Goal: Information Seeking & Learning: Learn about a topic

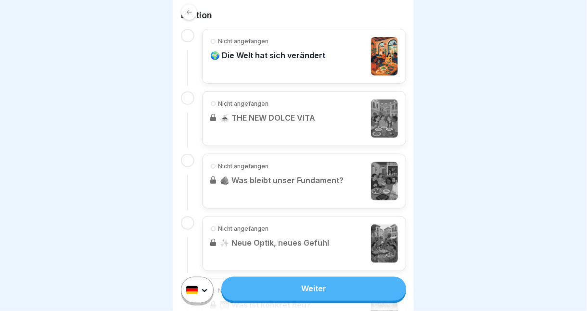
scroll to position [253, 0]
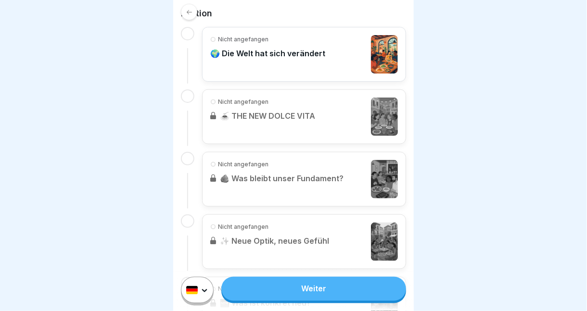
click at [275, 51] on p "🌍 Die Welt hat sich verändert" at bounding box center [267, 54] width 115 height 10
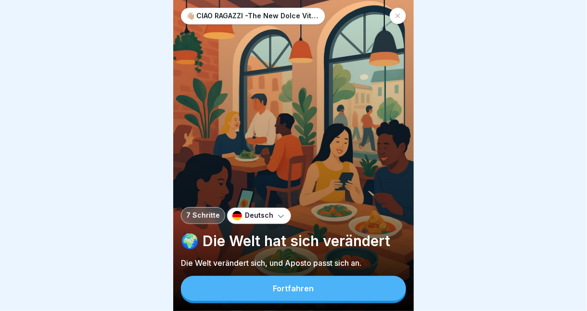
click at [323, 301] on button "Fortfahren" at bounding box center [293, 288] width 225 height 25
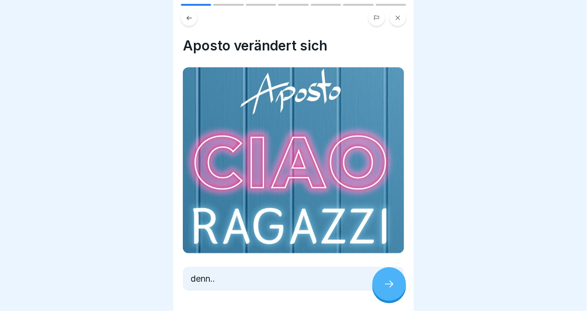
click at [387, 295] on div "👋🏼 CIAO RAGAZZI -The New Dolce Vita- Apostorelaunch 7 Schritte Deutsch 🌍 Die We…" at bounding box center [293, 155] width 240 height 311
click at [387, 290] on icon at bounding box center [389, 284] width 12 height 12
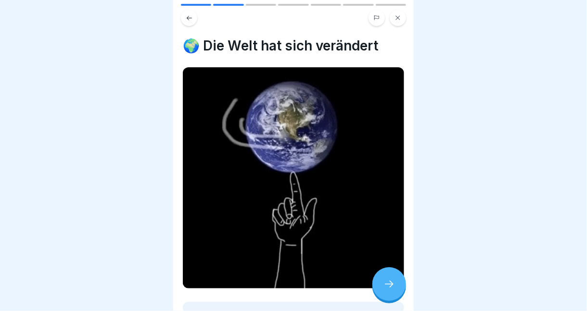
click at [387, 290] on icon at bounding box center [389, 284] width 12 height 12
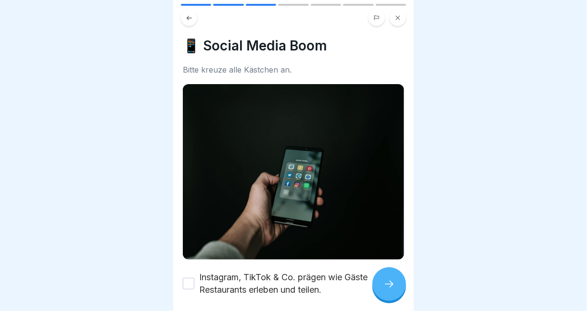
click at [387, 290] on icon at bounding box center [389, 284] width 12 height 12
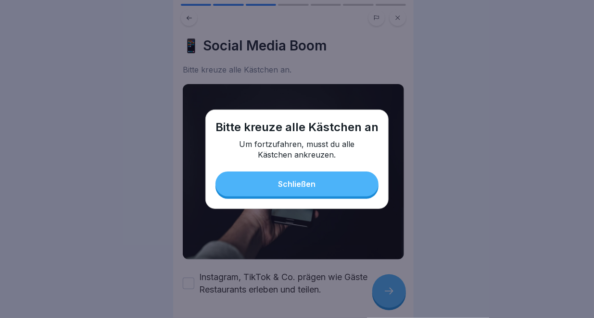
click at [318, 175] on button "Schließen" at bounding box center [296, 184] width 163 height 25
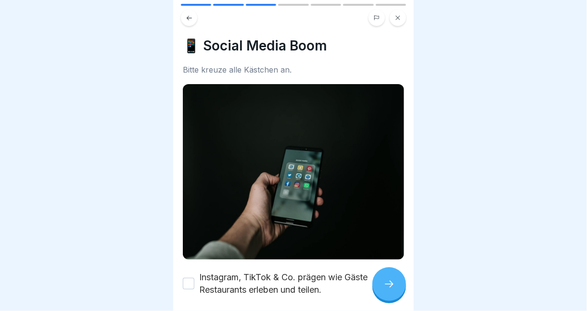
scroll to position [37, 0]
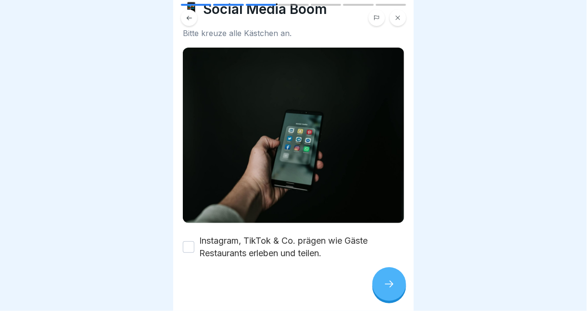
click at [271, 244] on label "Instagram, TikTok & Co. prägen wie Gäste Restaurants erleben und teilen." at bounding box center [301, 247] width 205 height 25
click at [194, 244] on button "Instagram, TikTok & Co. prägen wie Gäste Restaurants erleben und teilen." at bounding box center [189, 247] width 12 height 12
click at [395, 291] on div at bounding box center [389, 284] width 34 height 34
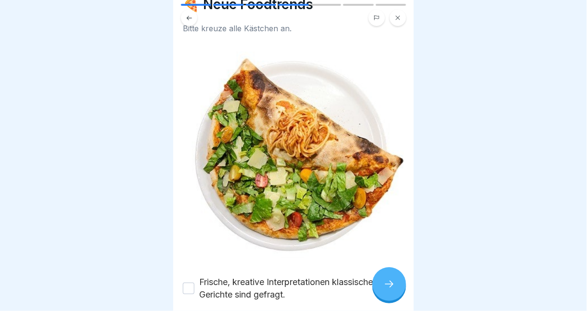
scroll to position [82, 0]
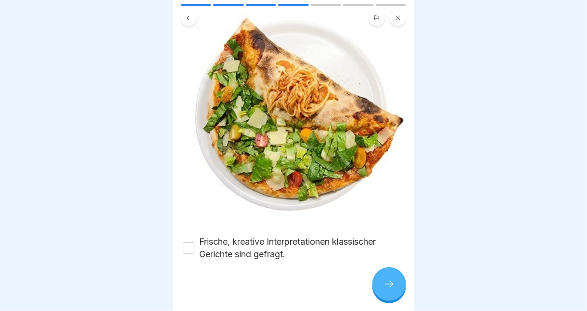
click at [279, 248] on label "Frische, kreative Interpretationen klassischer Gerichte sind gefragt." at bounding box center [301, 248] width 205 height 25
click at [194, 248] on button "Frische, kreative Interpretationen klassischer Gerichte sind gefragt." at bounding box center [189, 248] width 12 height 12
click at [390, 300] on div at bounding box center [389, 284] width 34 height 34
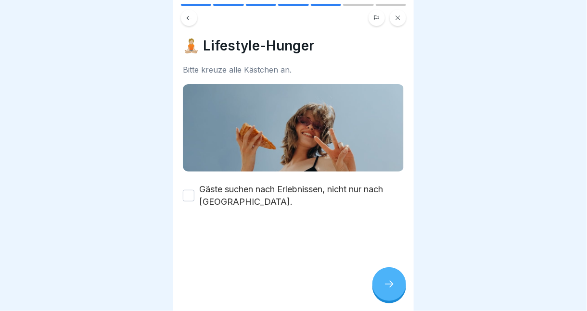
click at [242, 192] on label "Gäste suchen nach Erlebnissen, nicht nur nach [GEOGRAPHIC_DATA]." at bounding box center [301, 195] width 205 height 25
click at [194, 192] on button "Gäste suchen nach Erlebnissen, nicht nur nach [GEOGRAPHIC_DATA]." at bounding box center [189, 196] width 12 height 12
click at [387, 290] on icon at bounding box center [389, 284] width 12 height 12
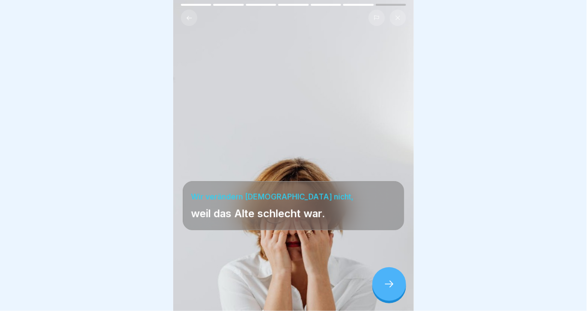
scroll to position [7, 0]
click at [385, 286] on icon at bounding box center [389, 284] width 12 height 12
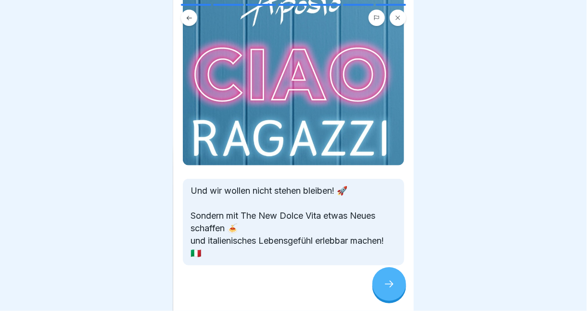
scroll to position [105, 0]
click at [389, 286] on icon at bounding box center [389, 284] width 12 height 12
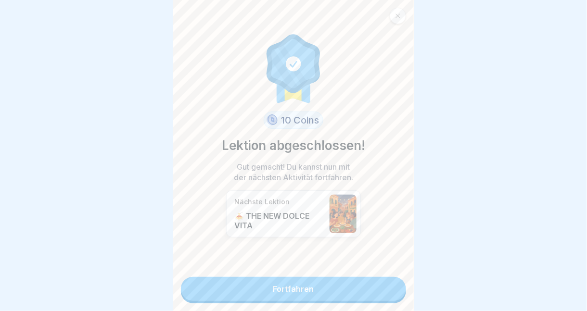
click at [296, 280] on link "Fortfahren" at bounding box center [293, 289] width 225 height 24
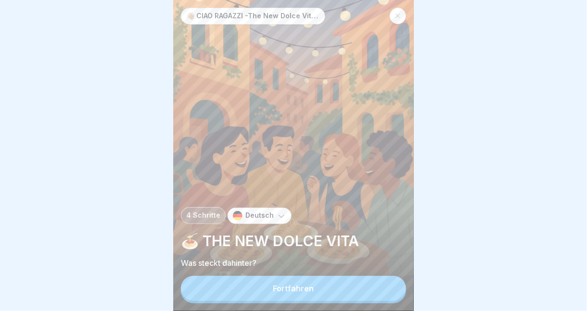
scroll to position [7, 0]
click at [295, 290] on div "Fortfahren" at bounding box center [293, 288] width 41 height 9
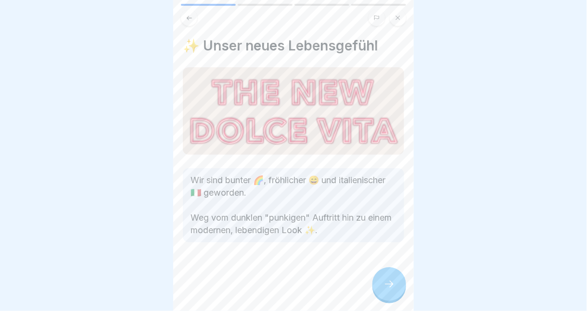
click at [388, 286] on icon at bounding box center [389, 284] width 12 height 12
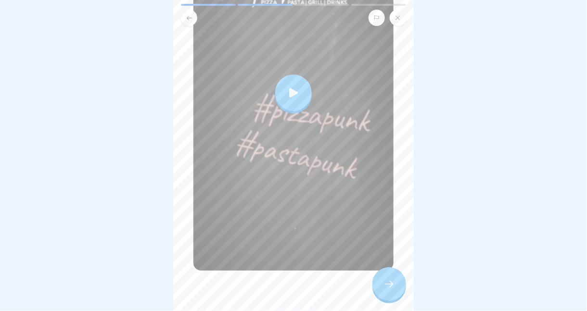
scroll to position [187, 0]
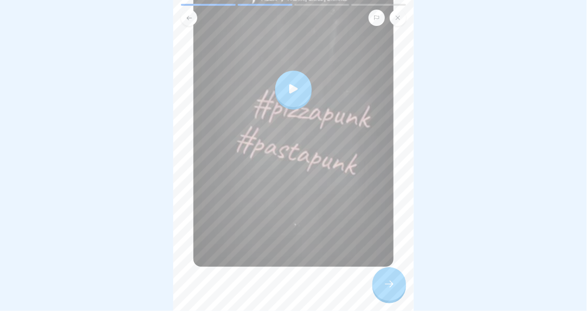
click at [384, 288] on icon at bounding box center [389, 284] width 12 height 12
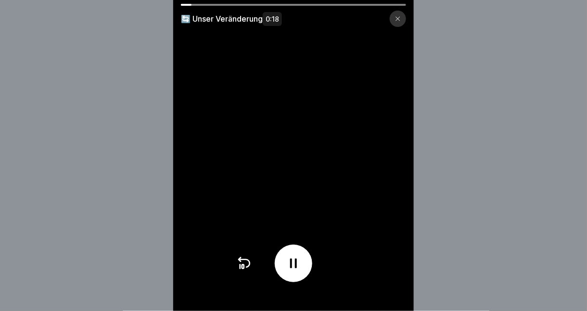
click at [401, 21] on icon at bounding box center [398, 19] width 6 height 6
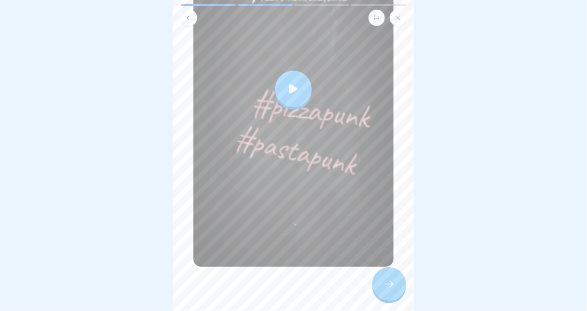
click at [289, 84] on icon at bounding box center [293, 88] width 9 height 9
click at [385, 287] on icon at bounding box center [389, 284] width 12 height 12
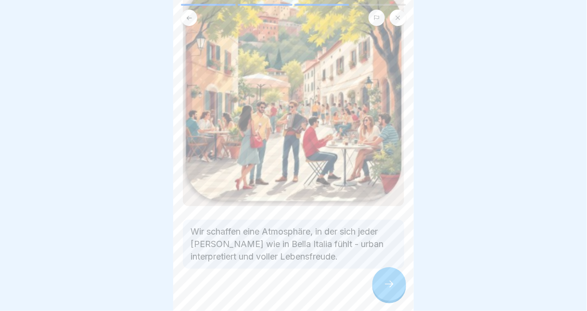
scroll to position [91, 0]
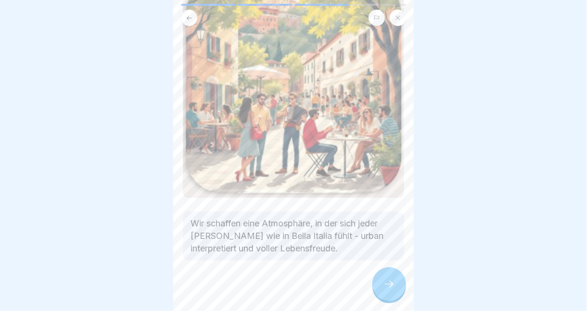
click at [385, 285] on icon at bounding box center [389, 284] width 12 height 12
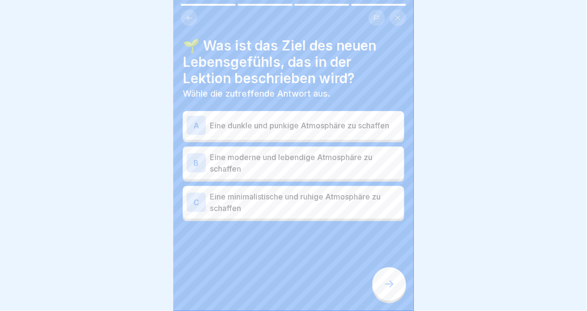
click at [385, 288] on icon at bounding box center [389, 284] width 12 height 12
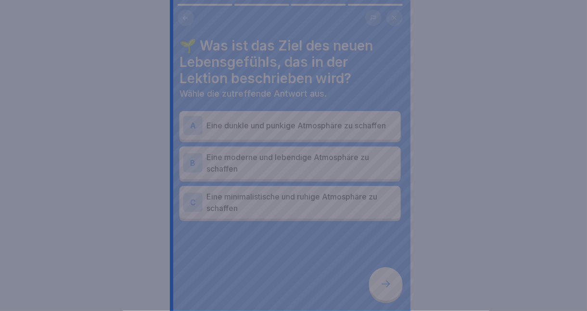
scroll to position [0, 0]
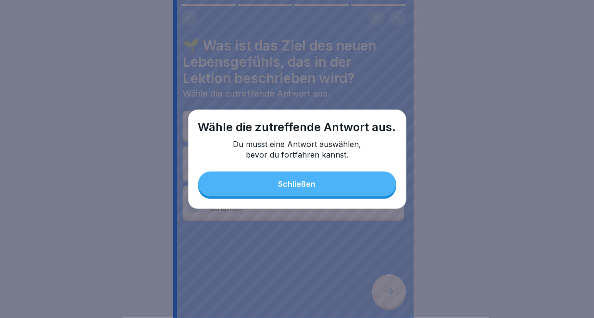
click at [296, 182] on div "Schließen" at bounding box center [297, 184] width 38 height 9
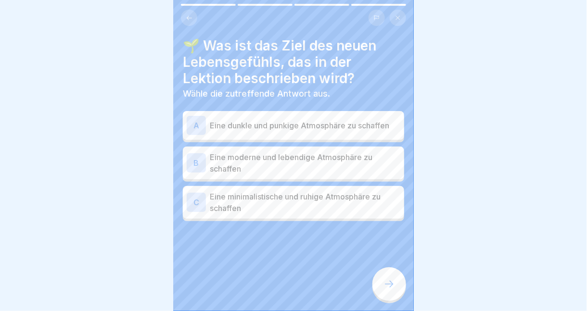
click at [324, 159] on p "Eine moderne und lebendige Atmosphäre zu schaffen" at bounding box center [305, 162] width 190 height 23
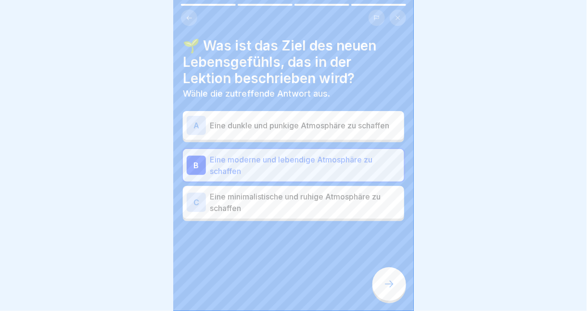
click at [387, 283] on div at bounding box center [389, 284] width 34 height 34
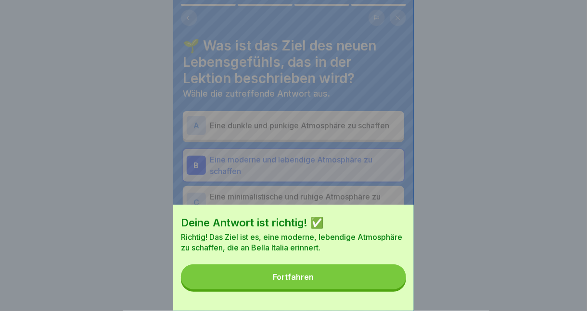
click at [320, 288] on button "Fortfahren" at bounding box center [293, 276] width 225 height 25
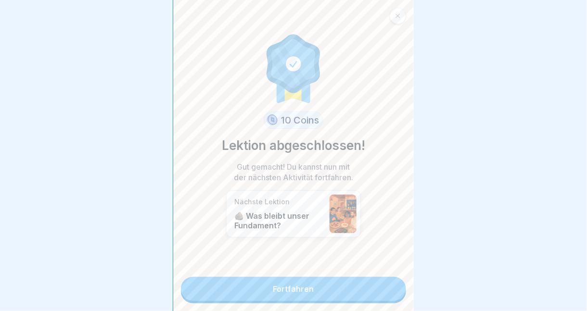
click at [320, 288] on link "Fortfahren" at bounding box center [293, 289] width 225 height 24
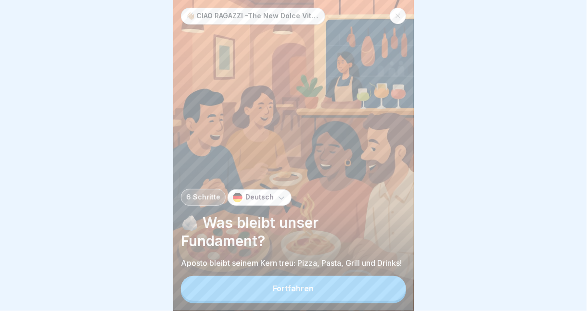
scroll to position [7, 0]
click at [319, 291] on button "Fortfahren" at bounding box center [293, 288] width 225 height 25
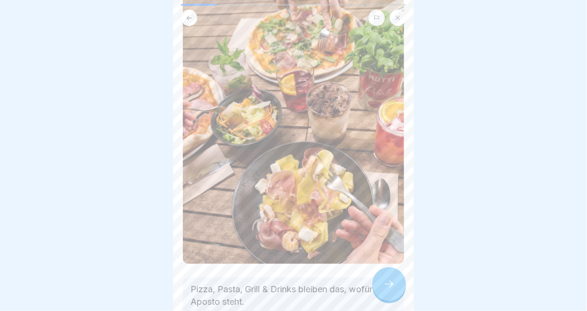
scroll to position [131, 0]
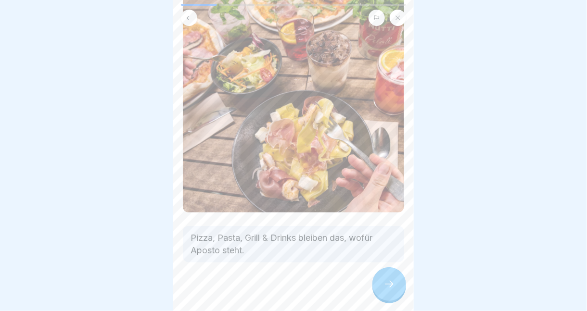
click at [387, 290] on div at bounding box center [389, 284] width 34 height 34
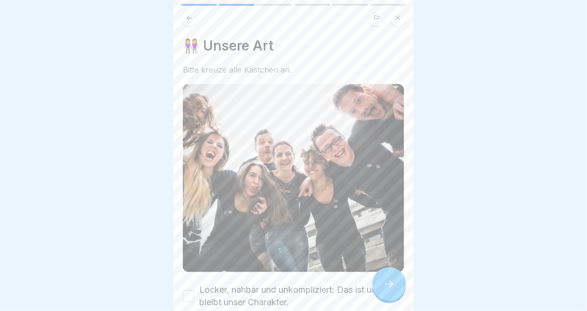
click at [279, 284] on label "Locker, nahbar und unkompliziert: Das ist und bleibt unser Charakter." at bounding box center [301, 296] width 205 height 25
click at [194, 290] on button "Locker, nahbar und unkompliziert: Das ist und bleibt unser Charakter." at bounding box center [189, 296] width 12 height 12
click at [384, 284] on icon at bounding box center [389, 284] width 12 height 12
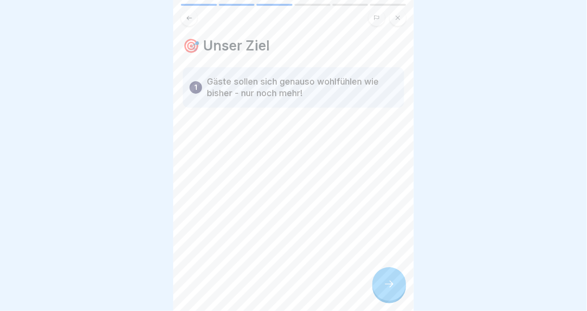
click at [384, 284] on icon at bounding box center [389, 284] width 12 height 12
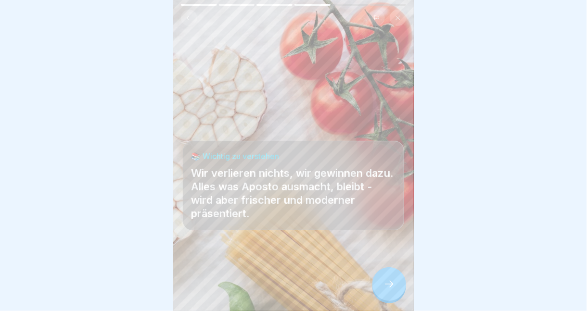
click at [384, 284] on icon at bounding box center [389, 284] width 12 height 12
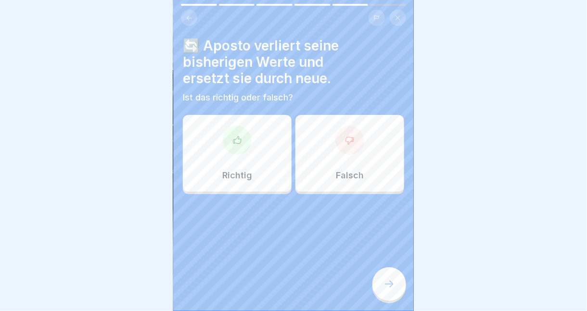
click at [375, 150] on div "Falsch" at bounding box center [349, 153] width 109 height 77
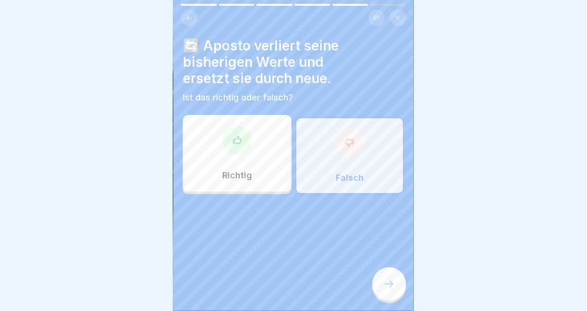
click at [331, 121] on div "Falsch" at bounding box center [349, 155] width 109 height 77
click at [346, 139] on icon at bounding box center [350, 142] width 8 height 7
click at [389, 288] on icon at bounding box center [389, 284] width 12 height 12
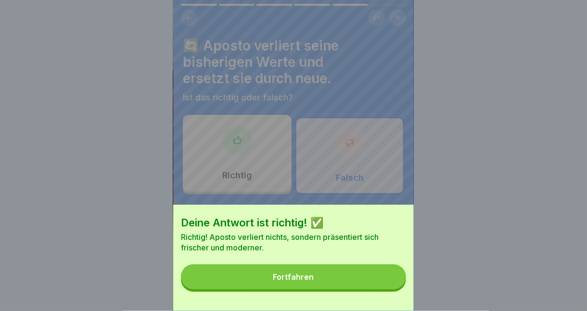
click at [320, 286] on button "Fortfahren" at bounding box center [293, 276] width 225 height 25
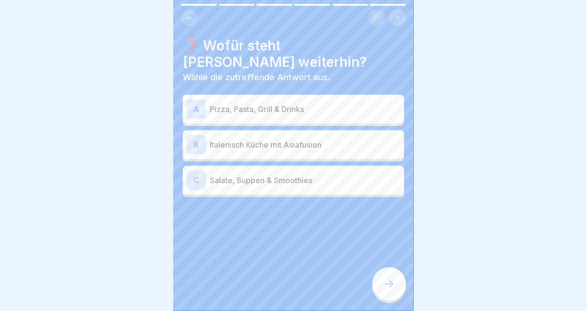
click at [314, 108] on div "A Pizza, Pasta, Grill & Drinks" at bounding box center [293, 109] width 213 height 19
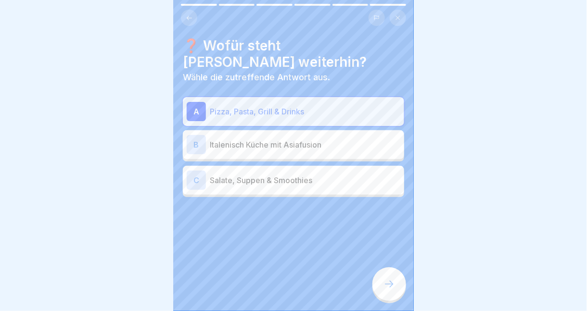
click at [392, 276] on div at bounding box center [389, 284] width 34 height 34
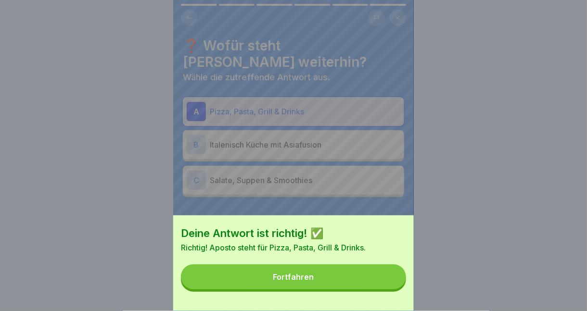
click at [361, 286] on button "Fortfahren" at bounding box center [293, 276] width 225 height 25
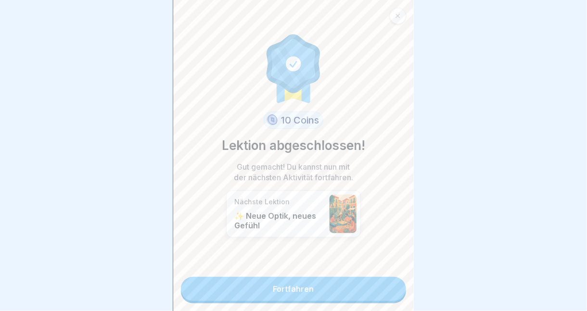
click at [361, 286] on link "Fortfahren" at bounding box center [293, 289] width 225 height 24
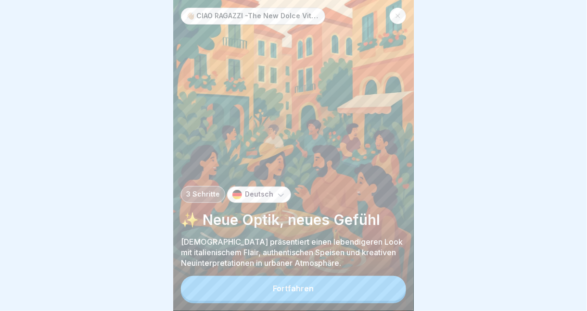
click at [361, 286] on button "Fortfahren" at bounding box center [293, 288] width 225 height 25
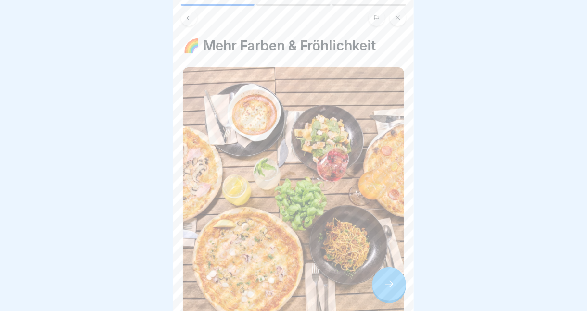
click at [361, 286] on img at bounding box center [293, 205] width 221 height 276
click at [385, 290] on icon at bounding box center [389, 284] width 12 height 12
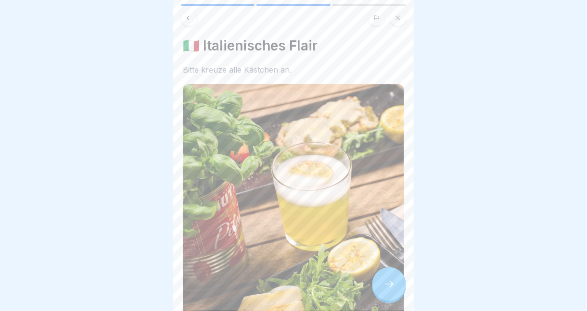
click at [385, 290] on icon at bounding box center [389, 284] width 12 height 12
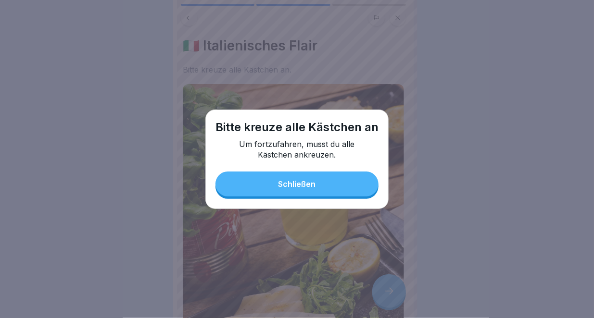
click at [326, 195] on button "Schließen" at bounding box center [296, 184] width 163 height 25
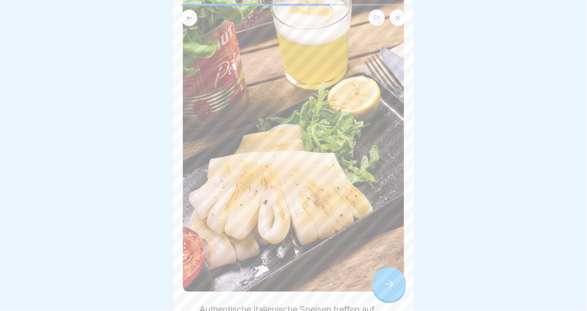
scroll to position [237, 0]
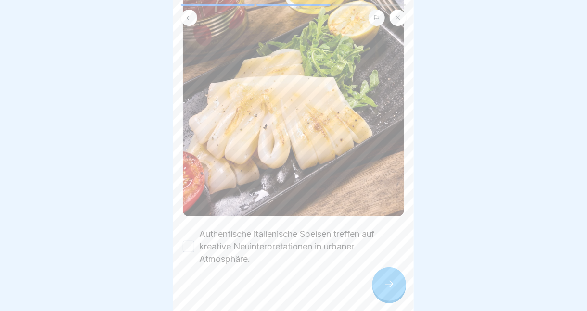
click at [385, 290] on icon at bounding box center [389, 284] width 12 height 12
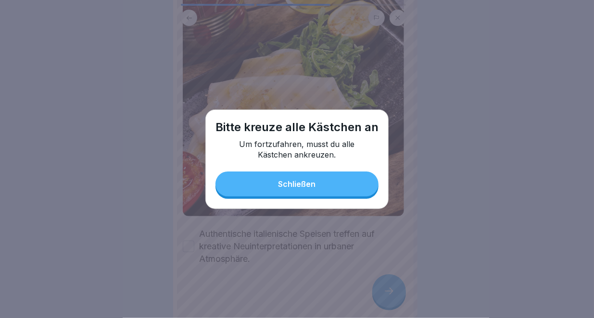
click at [321, 188] on button "Schließen" at bounding box center [296, 184] width 163 height 25
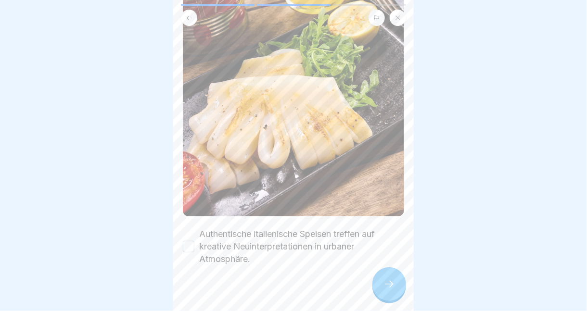
click at [203, 237] on label "Authentische italienische Speisen treffen auf kreative Neuinterpretationen in u…" at bounding box center [301, 247] width 205 height 38
click at [194, 241] on button "Authentische italienische Speisen treffen auf kreative Neuinterpretationen in u…" at bounding box center [189, 247] width 12 height 12
click at [383, 288] on icon at bounding box center [389, 284] width 12 height 12
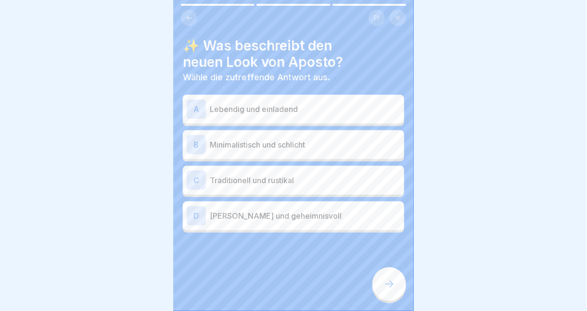
click at [325, 109] on p "Lebendig und einladend" at bounding box center [305, 109] width 190 height 12
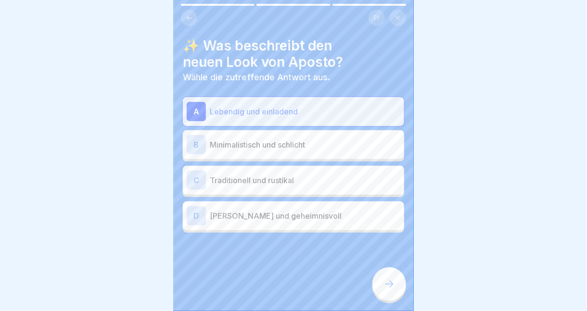
click at [384, 290] on icon at bounding box center [389, 284] width 12 height 12
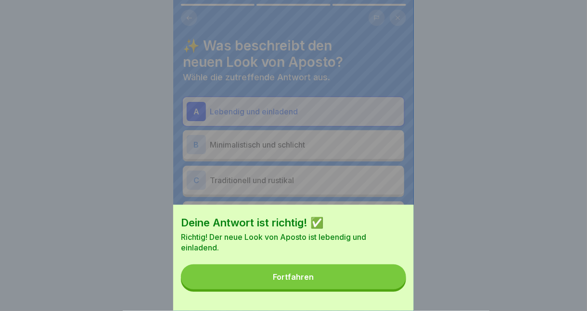
click at [338, 288] on button "Fortfahren" at bounding box center [293, 276] width 225 height 25
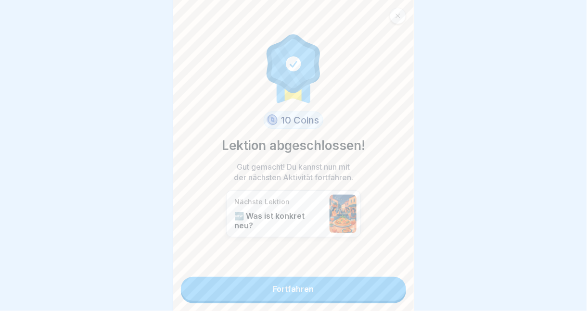
click at [333, 294] on link "Fortfahren" at bounding box center [293, 289] width 225 height 24
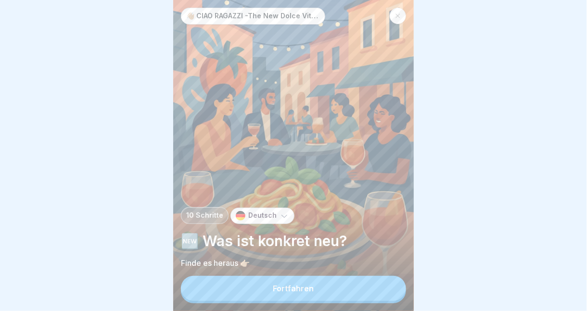
click at [321, 301] on button "Fortfahren" at bounding box center [293, 288] width 225 height 25
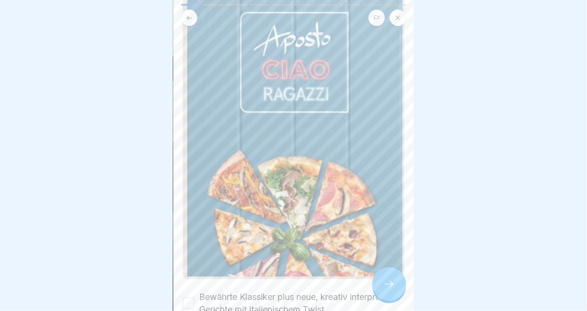
scroll to position [112, 0]
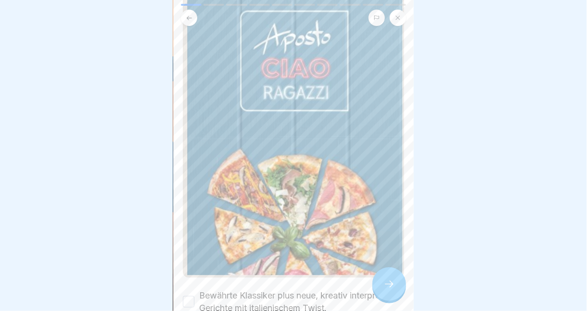
click at [274, 291] on label "Bewährte Klassiker plus neue, kreativ interpretierte Gerichte mit italienischem…" at bounding box center [301, 301] width 205 height 25
click at [194, 296] on button "Bewährte Klassiker plus neue, kreativ interpretierte Gerichte mit italienischem…" at bounding box center [189, 302] width 12 height 12
click at [379, 294] on div at bounding box center [389, 284] width 34 height 34
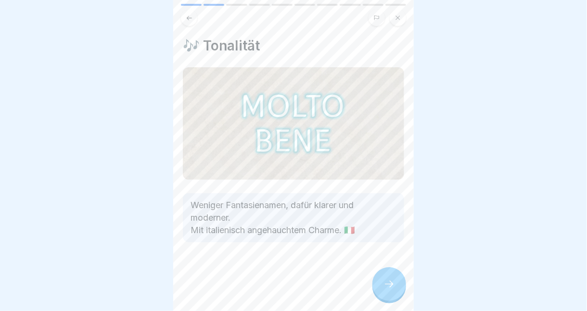
click at [381, 295] on div at bounding box center [389, 284] width 34 height 34
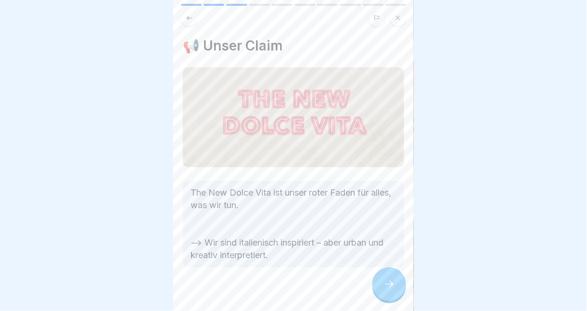
click at [382, 292] on div at bounding box center [389, 284] width 34 height 34
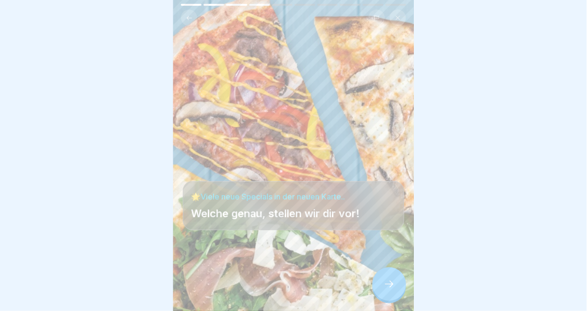
click at [387, 290] on icon at bounding box center [389, 284] width 12 height 12
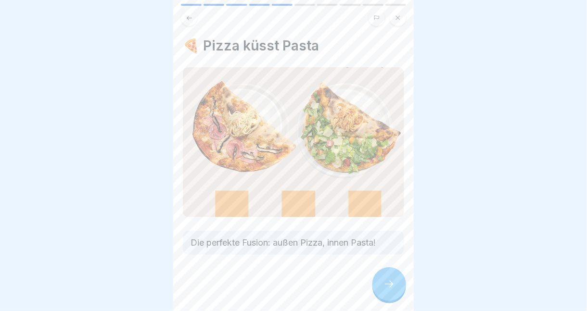
click at [386, 290] on icon at bounding box center [389, 284] width 12 height 12
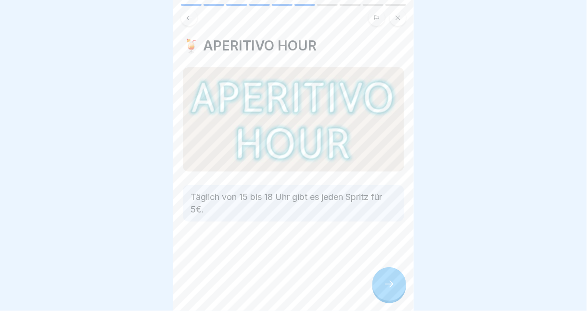
click at [389, 290] on icon at bounding box center [389, 284] width 12 height 12
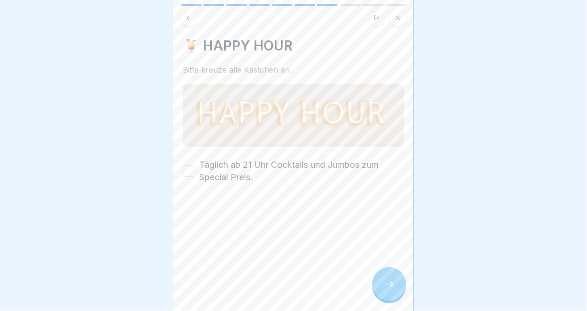
click at [241, 172] on label "Täglich ab 21 Uhr Cocktails und Jumbos zum Special Preis." at bounding box center [301, 171] width 205 height 25
click at [194, 172] on button "Täglich ab 21 Uhr Cocktails und Jumbos zum Special Preis." at bounding box center [189, 171] width 12 height 12
click at [384, 290] on icon at bounding box center [389, 284] width 12 height 12
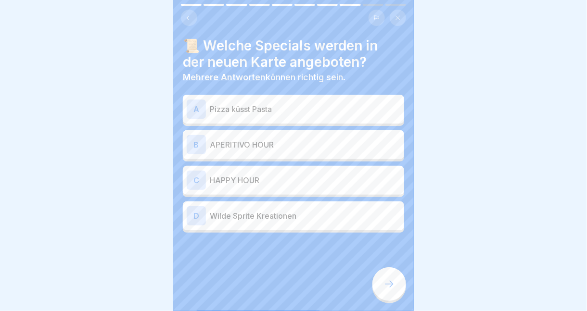
click at [332, 114] on p "Pizza küsst Pasta" at bounding box center [305, 109] width 190 height 12
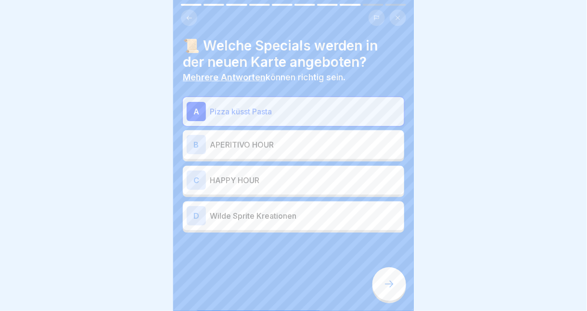
click at [343, 154] on div "B APERITIVO HOUR" at bounding box center [293, 144] width 213 height 19
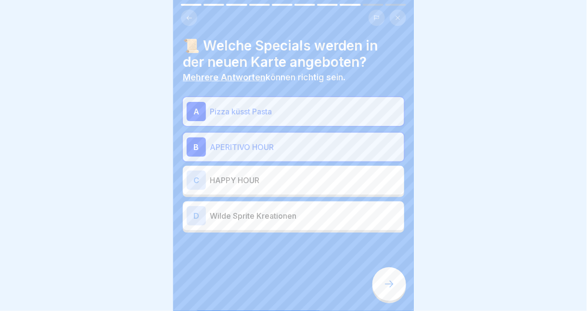
click at [324, 185] on p "HAPPY HOUR" at bounding box center [305, 181] width 190 height 12
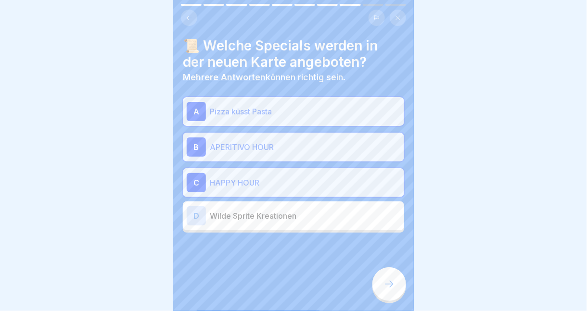
click at [378, 291] on div at bounding box center [389, 284] width 34 height 34
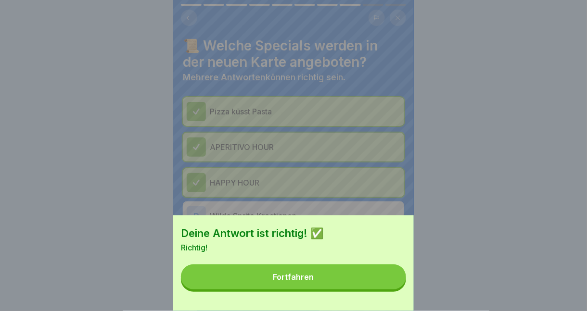
click at [315, 289] on button "Fortfahren" at bounding box center [293, 276] width 225 height 25
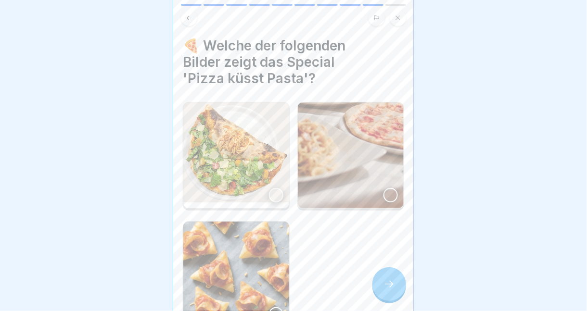
click at [260, 192] on img at bounding box center [236, 155] width 106 height 106
click at [386, 290] on icon at bounding box center [389, 284] width 12 height 12
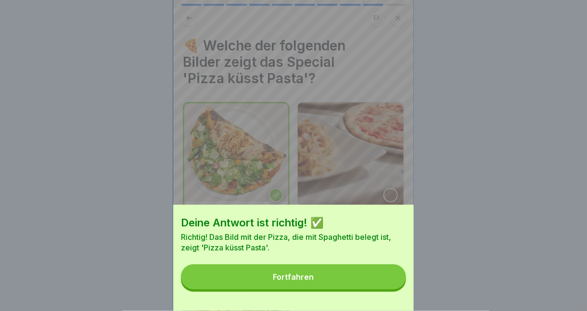
click at [328, 289] on button "Fortfahren" at bounding box center [293, 276] width 225 height 25
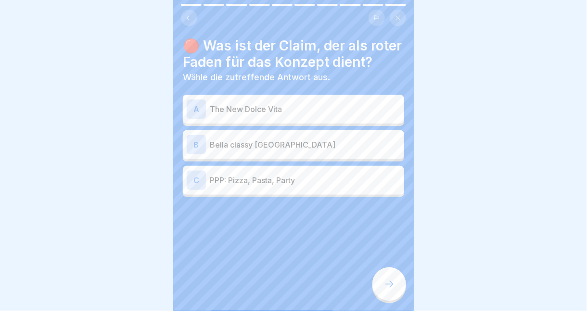
click at [319, 115] on p "The New Dolce Vita" at bounding box center [305, 109] width 190 height 12
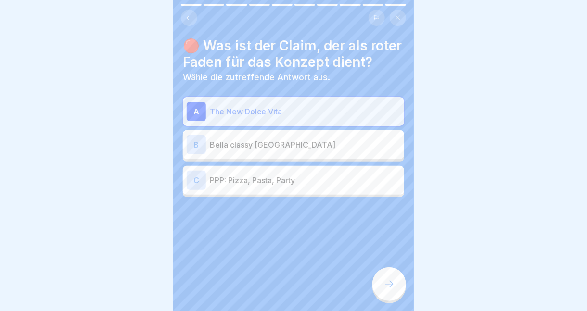
click at [388, 290] on icon at bounding box center [389, 284] width 12 height 12
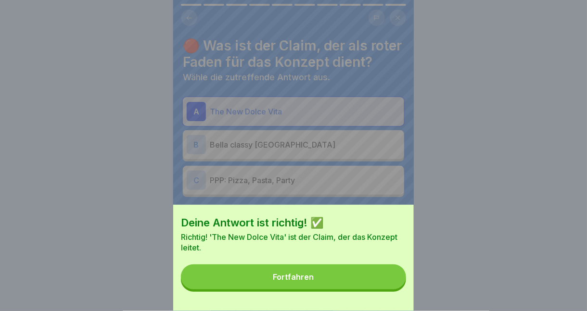
click at [332, 289] on button "Fortfahren" at bounding box center [293, 276] width 225 height 25
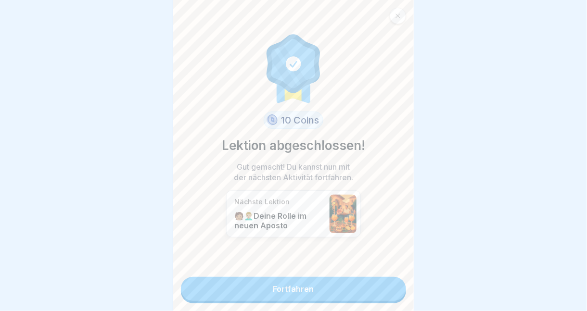
click at [323, 290] on link "Fortfahren" at bounding box center [293, 289] width 225 height 24
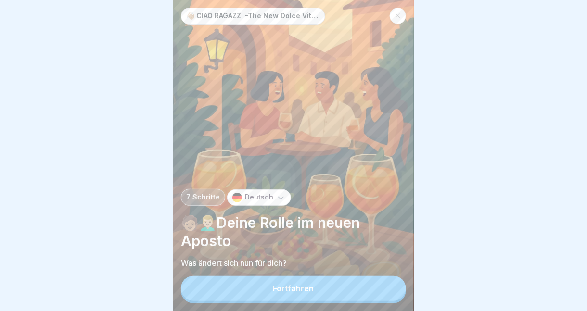
click at [318, 301] on button "Fortfahren" at bounding box center [293, 288] width 225 height 25
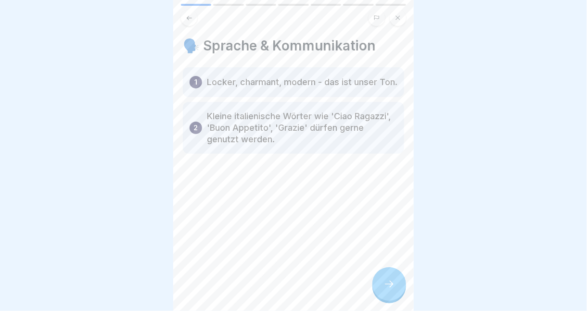
click at [384, 290] on icon at bounding box center [389, 284] width 12 height 12
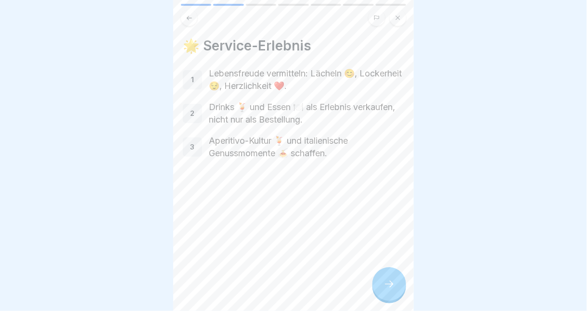
click at [387, 290] on icon at bounding box center [389, 284] width 12 height 12
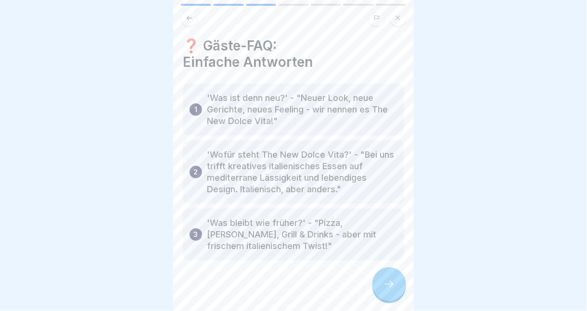
click at [383, 288] on div at bounding box center [389, 284] width 34 height 34
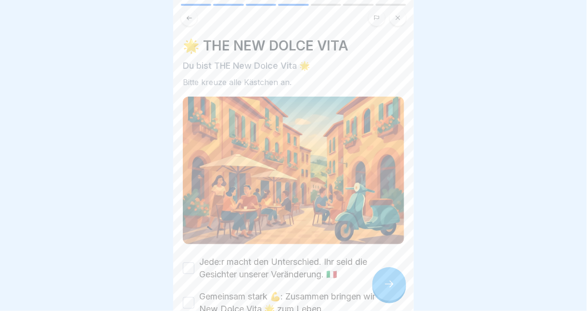
click at [287, 274] on label "Jede:r macht den Unterschied. Ihr seid die Gesichter unserer Veränderung. 🇮🇹" at bounding box center [301, 268] width 205 height 25
click at [194, 274] on button "Jede:r macht den Unterschied. Ihr seid die Gesichter unserer Veränderung. 🇮🇹" at bounding box center [189, 269] width 12 height 12
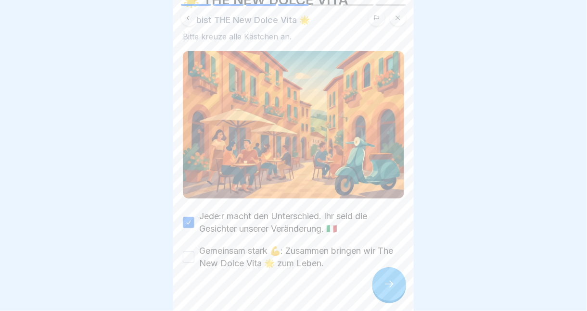
scroll to position [57, 0]
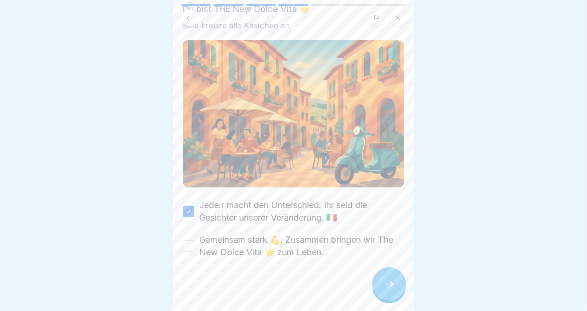
click at [308, 246] on label "Gemeinsam stark 💪: Zusammen bringen wir The New Dolce Vita 🌟 zum Leben." at bounding box center [301, 246] width 205 height 25
click at [194, 246] on button "Gemeinsam stark 💪: Zusammen bringen wir The New Dolce Vita 🌟 zum Leben." at bounding box center [189, 246] width 12 height 12
click at [383, 290] on icon at bounding box center [389, 284] width 12 height 12
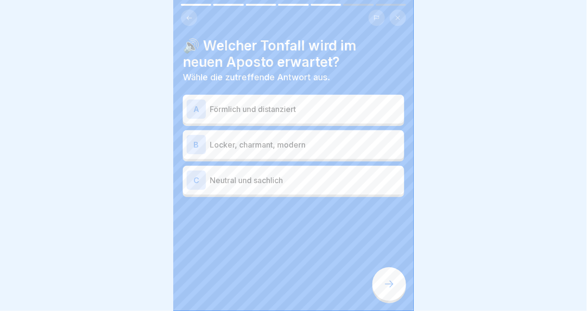
click at [335, 144] on p "Locker, charmant, modern" at bounding box center [305, 145] width 190 height 12
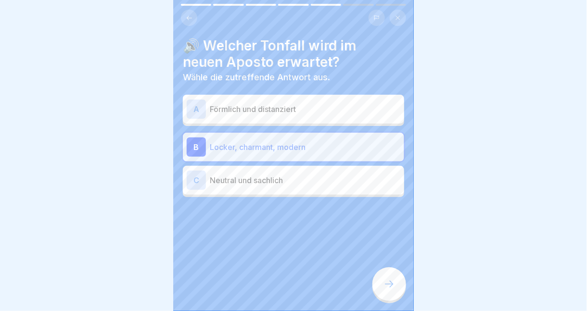
click at [388, 290] on icon at bounding box center [389, 284] width 12 height 12
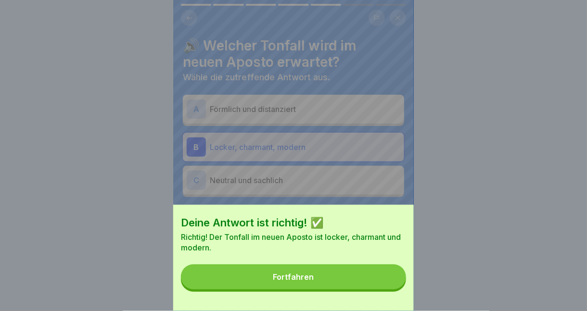
click at [329, 289] on button "Fortfahren" at bounding box center [293, 276] width 225 height 25
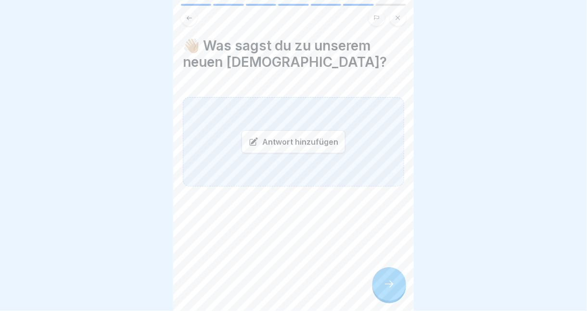
click at [305, 140] on div "Antwort hinzufügen" at bounding box center [293, 141] width 104 height 23
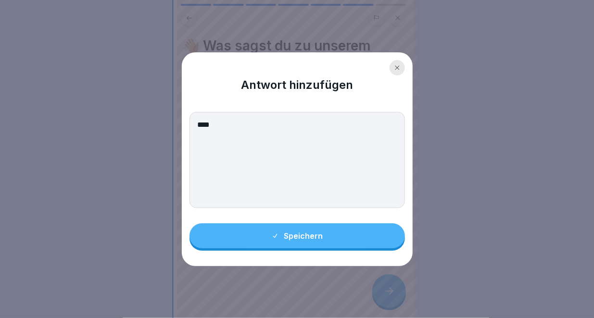
type textarea "****"
click at [318, 239] on div "Speichern" at bounding box center [296, 236] width 51 height 9
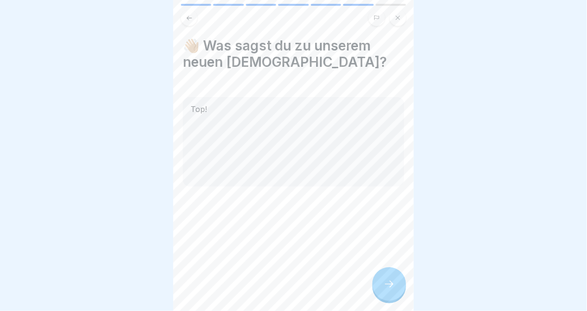
click at [392, 289] on icon at bounding box center [389, 284] width 12 height 12
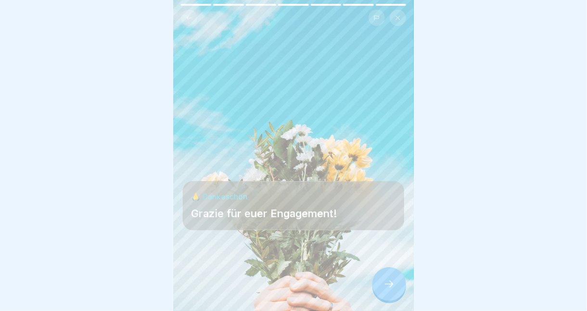
click at [382, 295] on div at bounding box center [389, 284] width 34 height 34
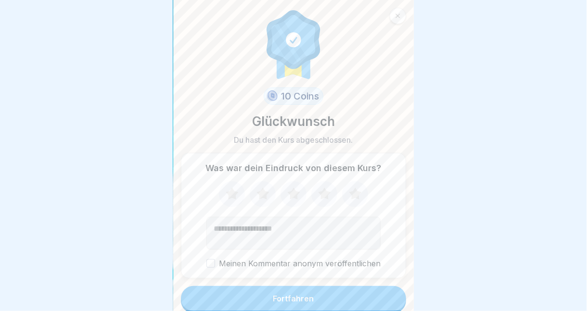
click at [310, 302] on button "Fortfahren" at bounding box center [293, 298] width 225 height 25
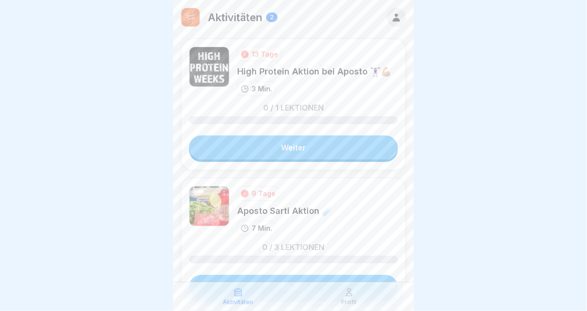
click at [326, 151] on link "Weiter" at bounding box center [293, 148] width 209 height 24
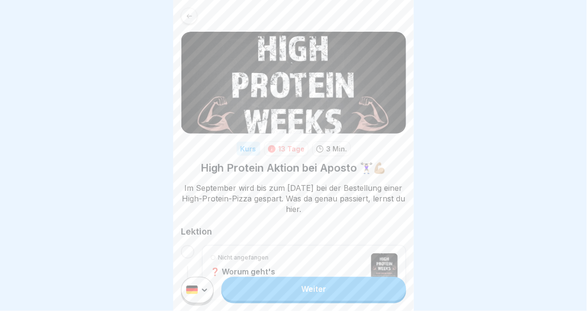
click at [308, 299] on link "Weiter" at bounding box center [313, 289] width 185 height 24
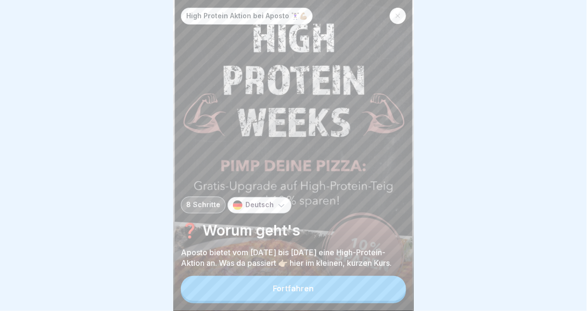
click at [302, 293] on div "Fortfahren" at bounding box center [293, 288] width 41 height 9
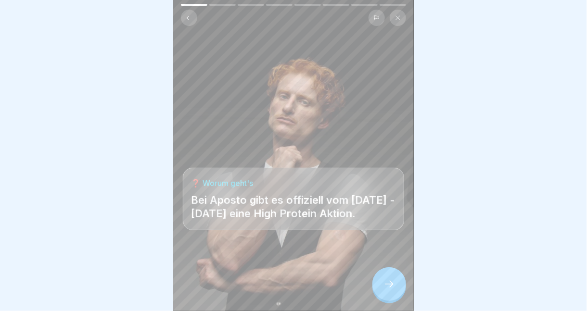
click at [387, 290] on icon at bounding box center [389, 284] width 12 height 12
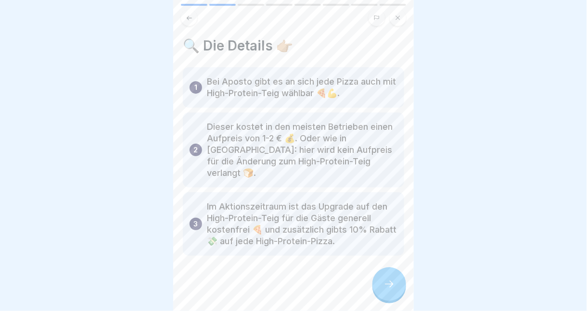
click at [398, 20] on icon at bounding box center [398, 18] width 6 height 6
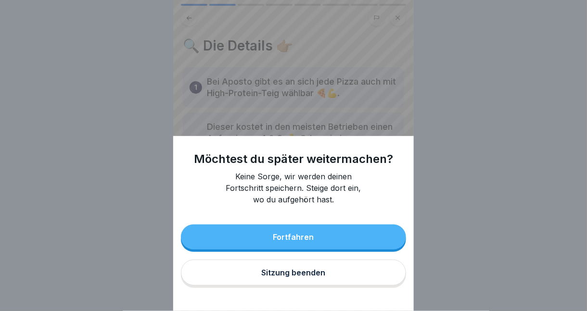
click at [314, 277] on div "Sitzung beenden" at bounding box center [294, 272] width 64 height 9
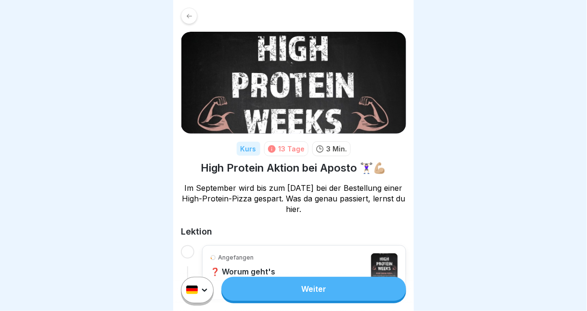
click at [187, 15] on icon at bounding box center [189, 15] width 5 height 4
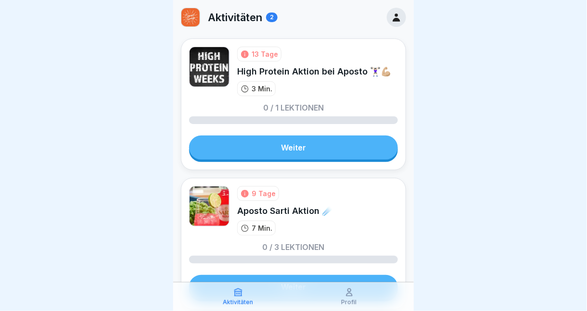
click at [351, 298] on div "Profil" at bounding box center [349, 297] width 106 height 18
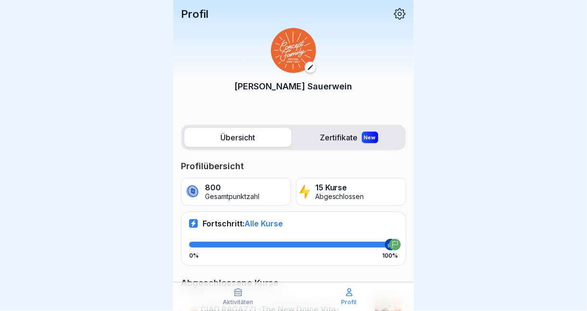
click at [393, 18] on icon at bounding box center [399, 14] width 13 height 13
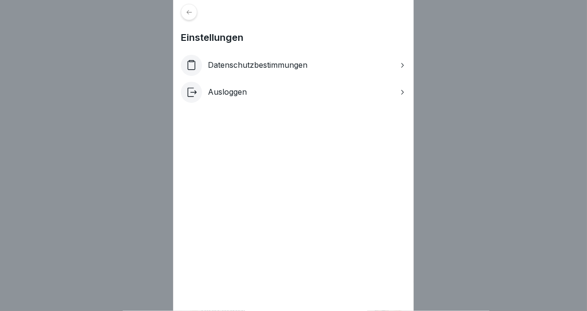
click at [193, 14] on icon at bounding box center [189, 12] width 7 height 7
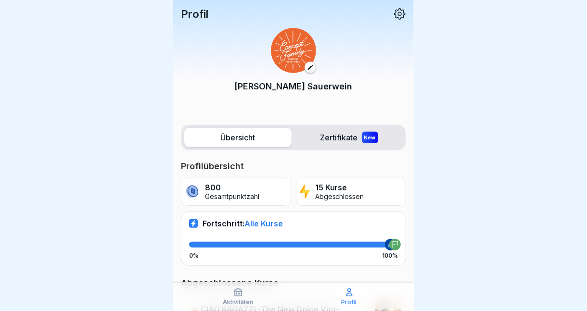
click at [345, 142] on label "Zertifikate New" at bounding box center [348, 137] width 107 height 19
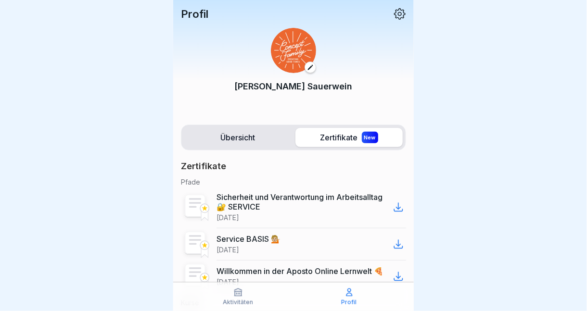
click at [343, 139] on label "Zertifikate New" at bounding box center [348, 137] width 107 height 19
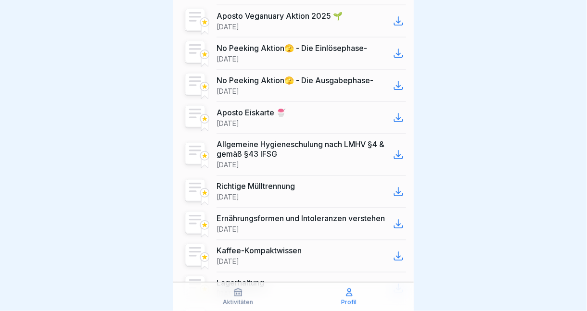
scroll to position [388, 0]
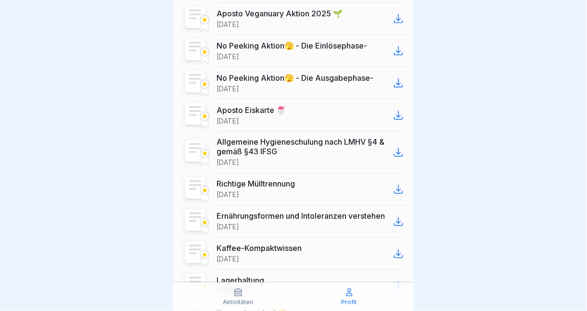
click at [393, 155] on icon at bounding box center [398, 153] width 12 height 12
